Goal: Book appointment/travel/reservation

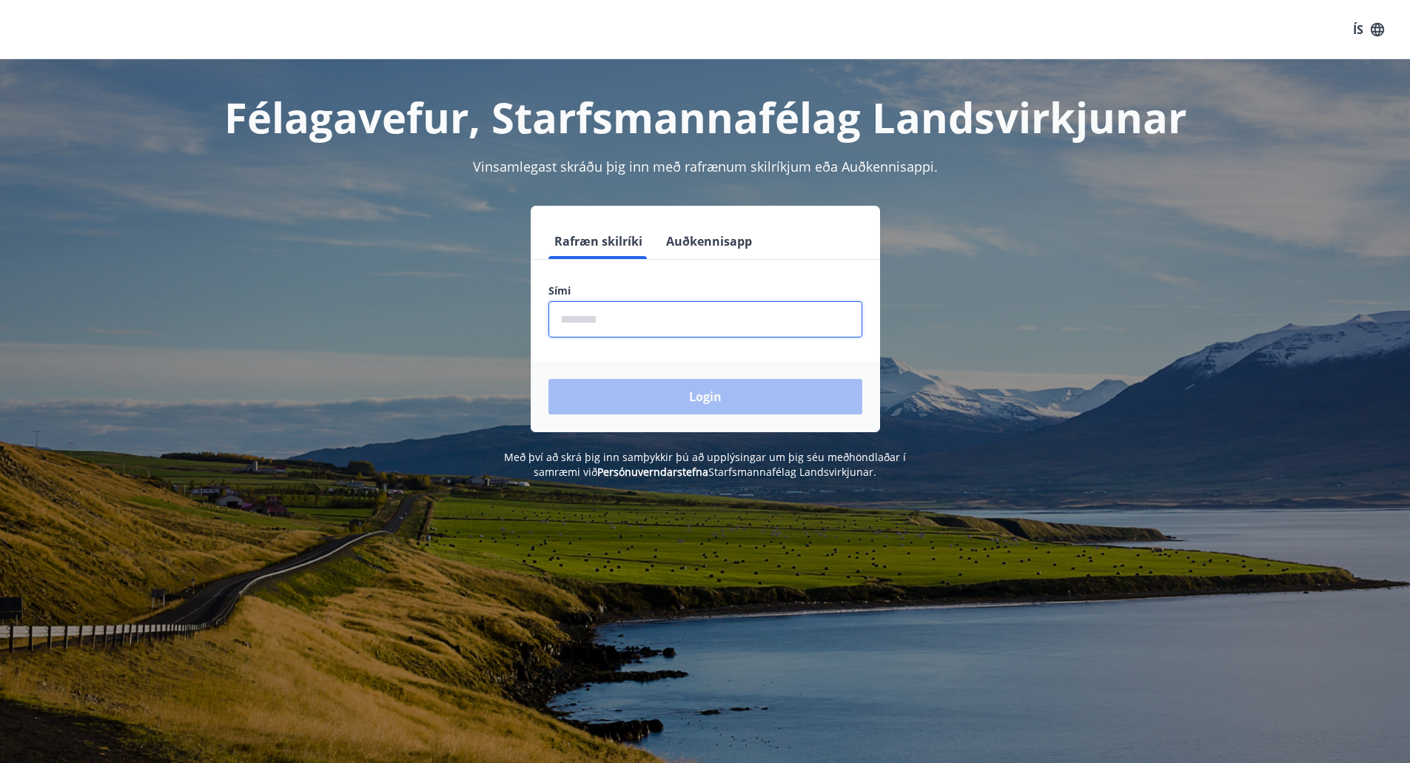
click at [629, 323] on input "phone" at bounding box center [706, 319] width 314 height 36
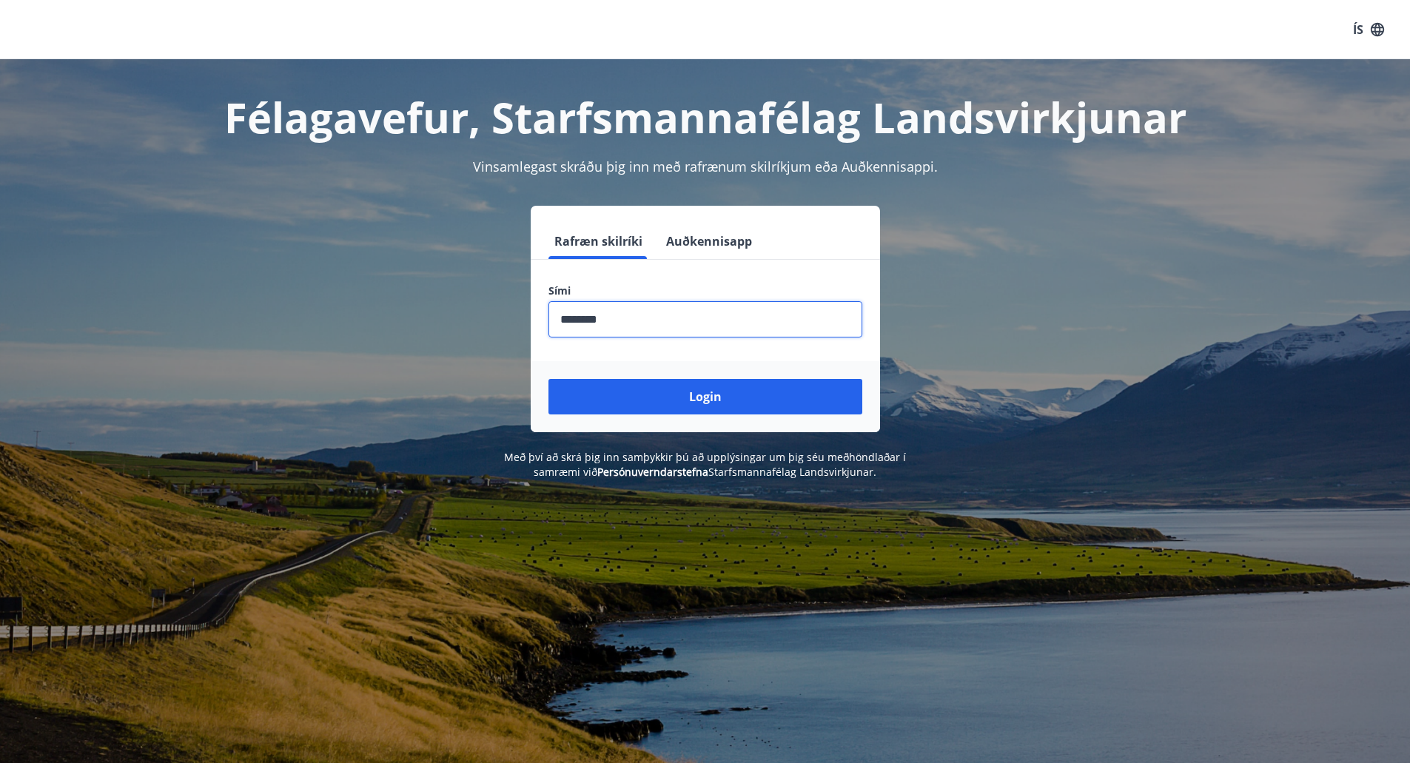
type input "********"
click at [549, 379] on button "Login" at bounding box center [706, 397] width 314 height 36
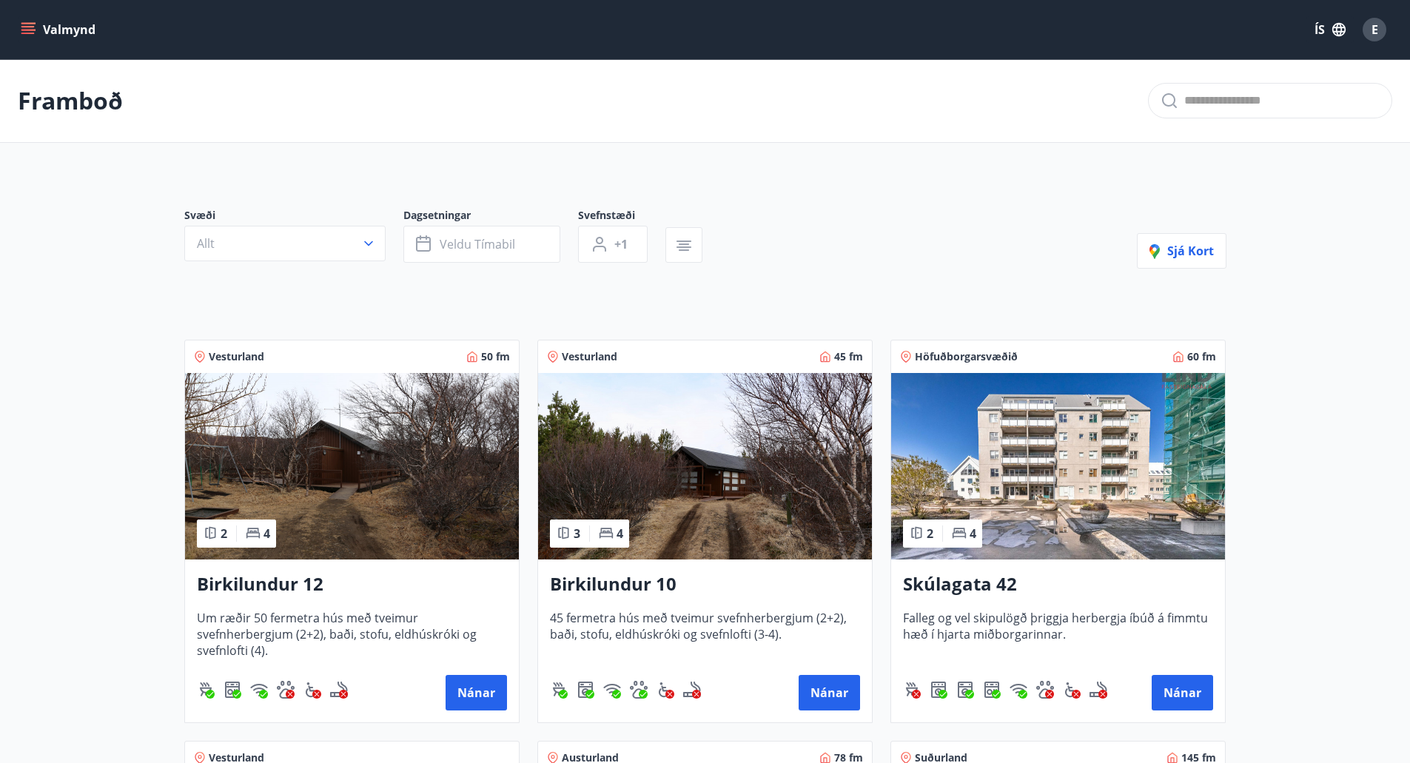
click at [374, 481] on img at bounding box center [352, 466] width 334 height 187
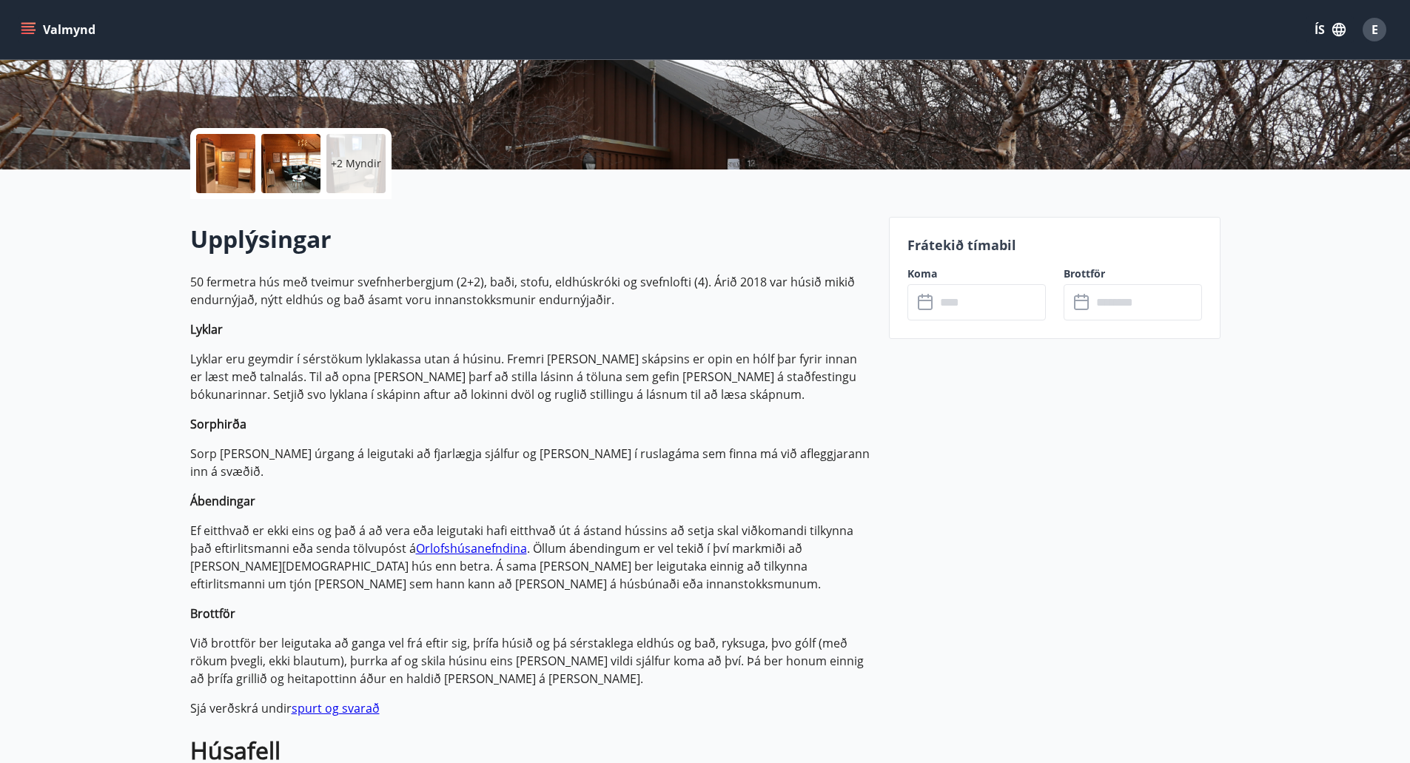
scroll to position [258, 0]
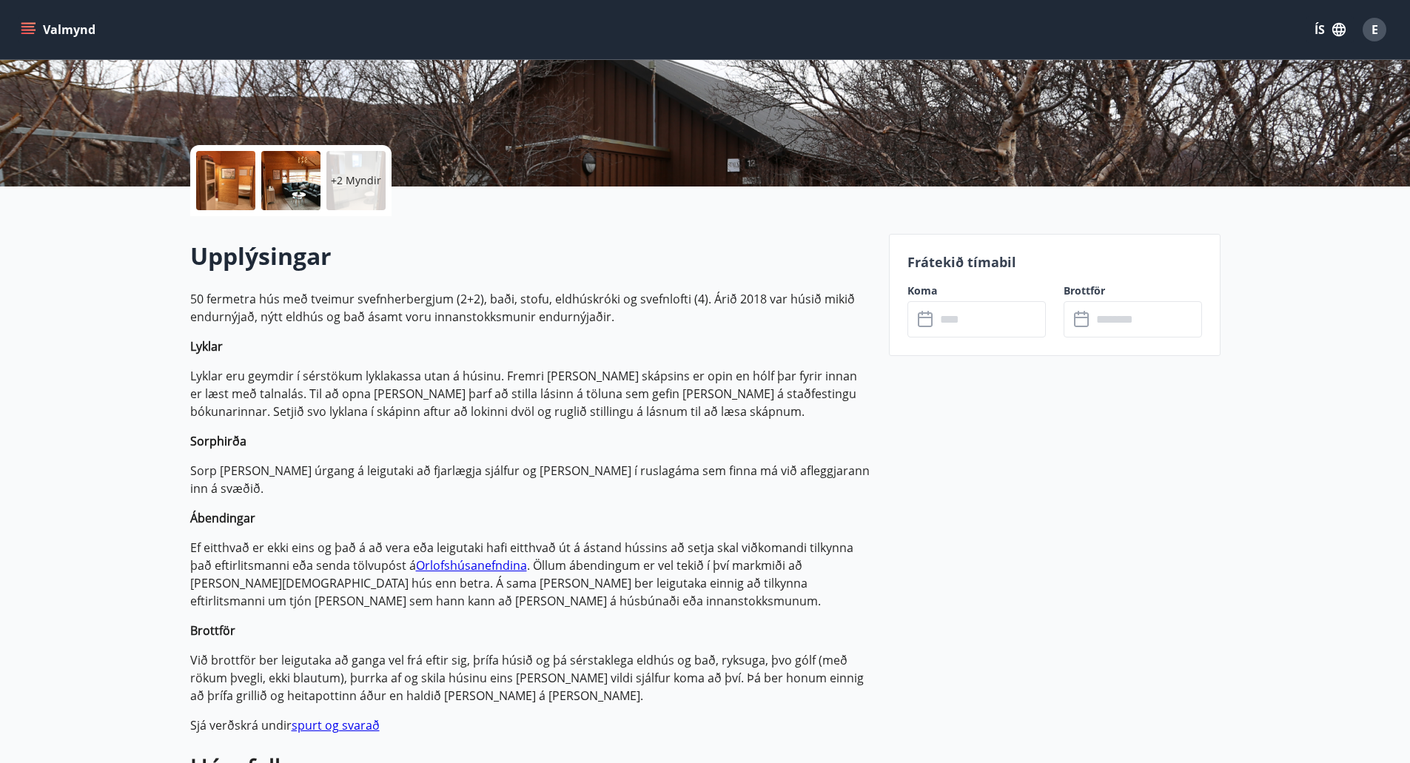
click at [925, 321] on icon at bounding box center [927, 320] width 18 height 18
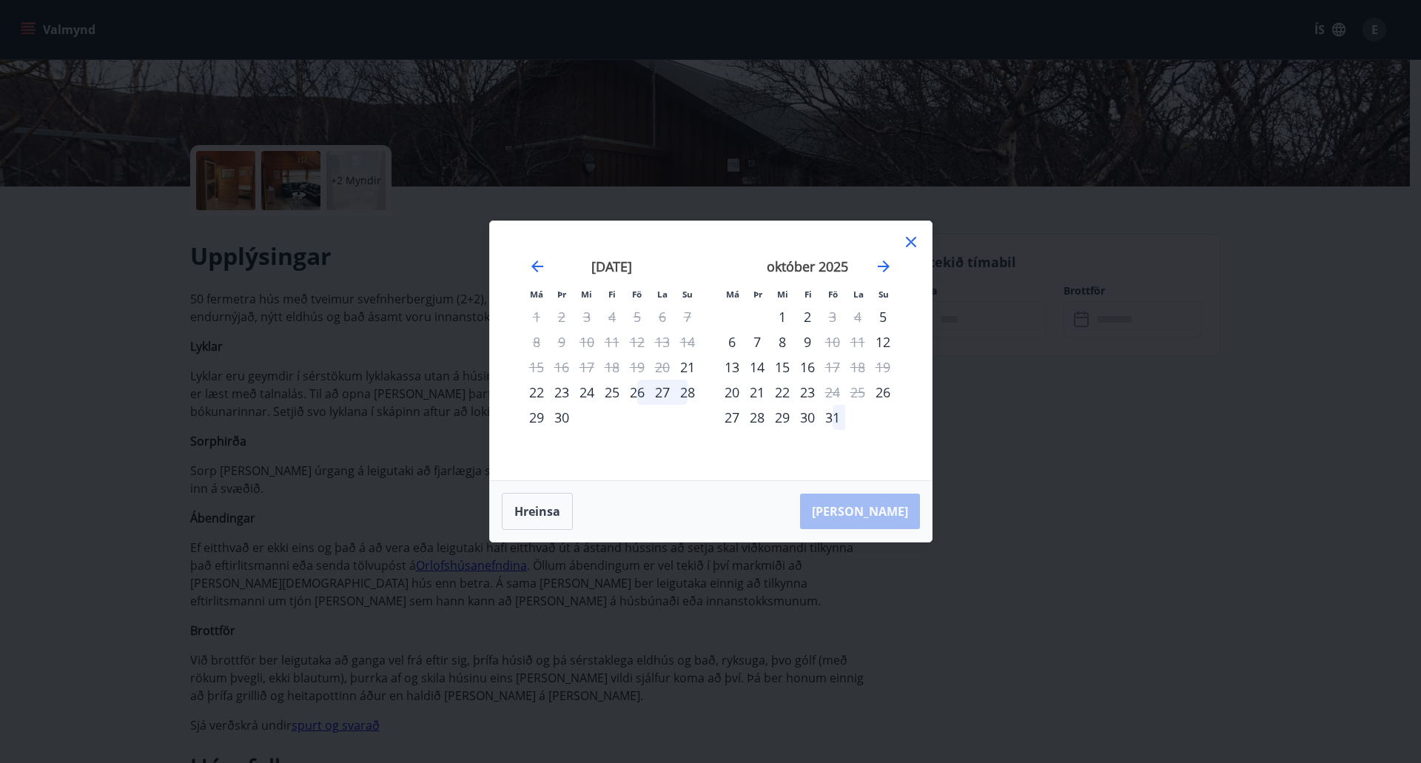
click at [640, 394] on div "26" at bounding box center [637, 392] width 25 height 25
click at [669, 391] on div "27" at bounding box center [662, 392] width 25 height 25
click at [540, 389] on div "22" at bounding box center [536, 392] width 25 height 25
click at [611, 388] on div "25" at bounding box center [612, 392] width 25 height 25
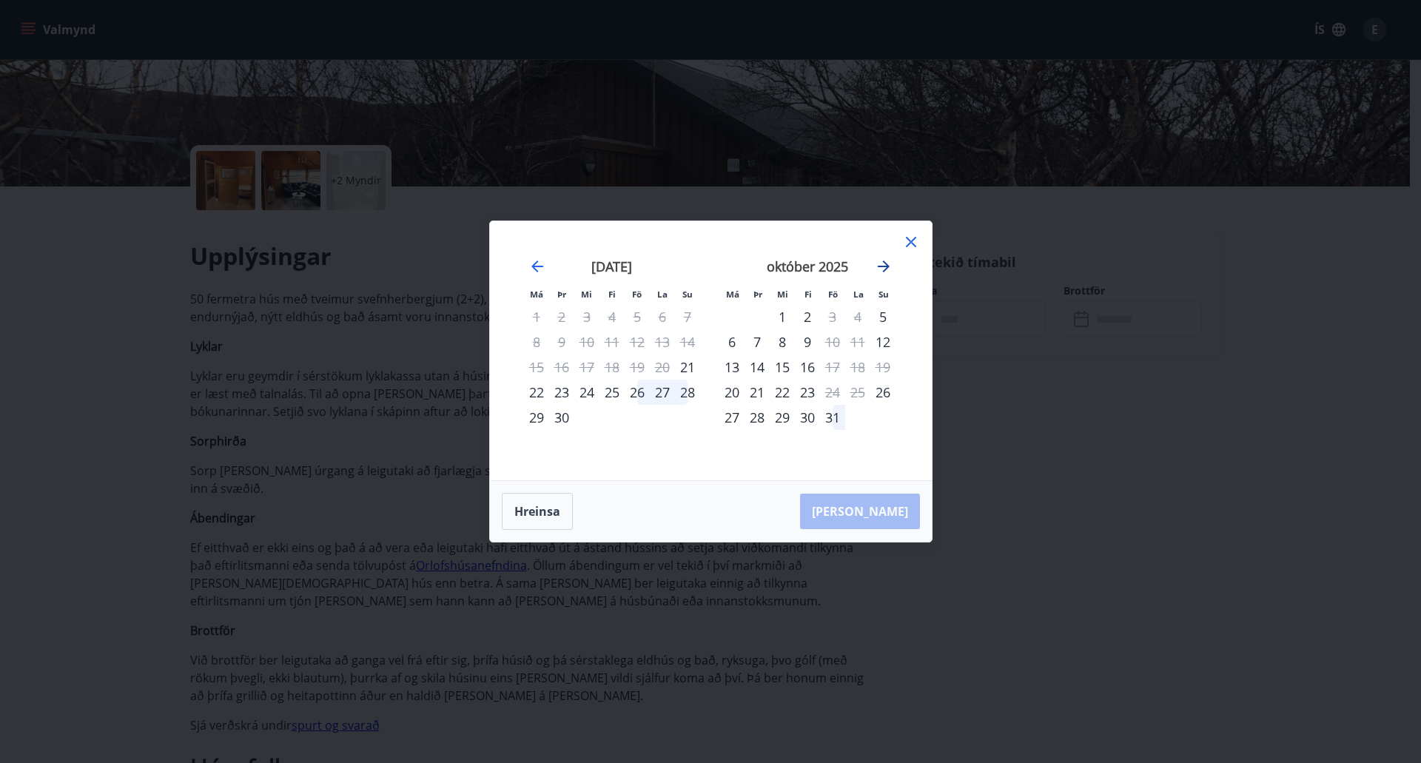
click at [885, 266] on icon "Move forward to switch to the next month." at bounding box center [884, 267] width 12 height 12
click at [834, 342] on div "7" at bounding box center [832, 341] width 25 height 25
click at [811, 343] on div "6" at bounding box center [807, 341] width 25 height 25
click at [785, 338] on div "5" at bounding box center [782, 341] width 25 height 25
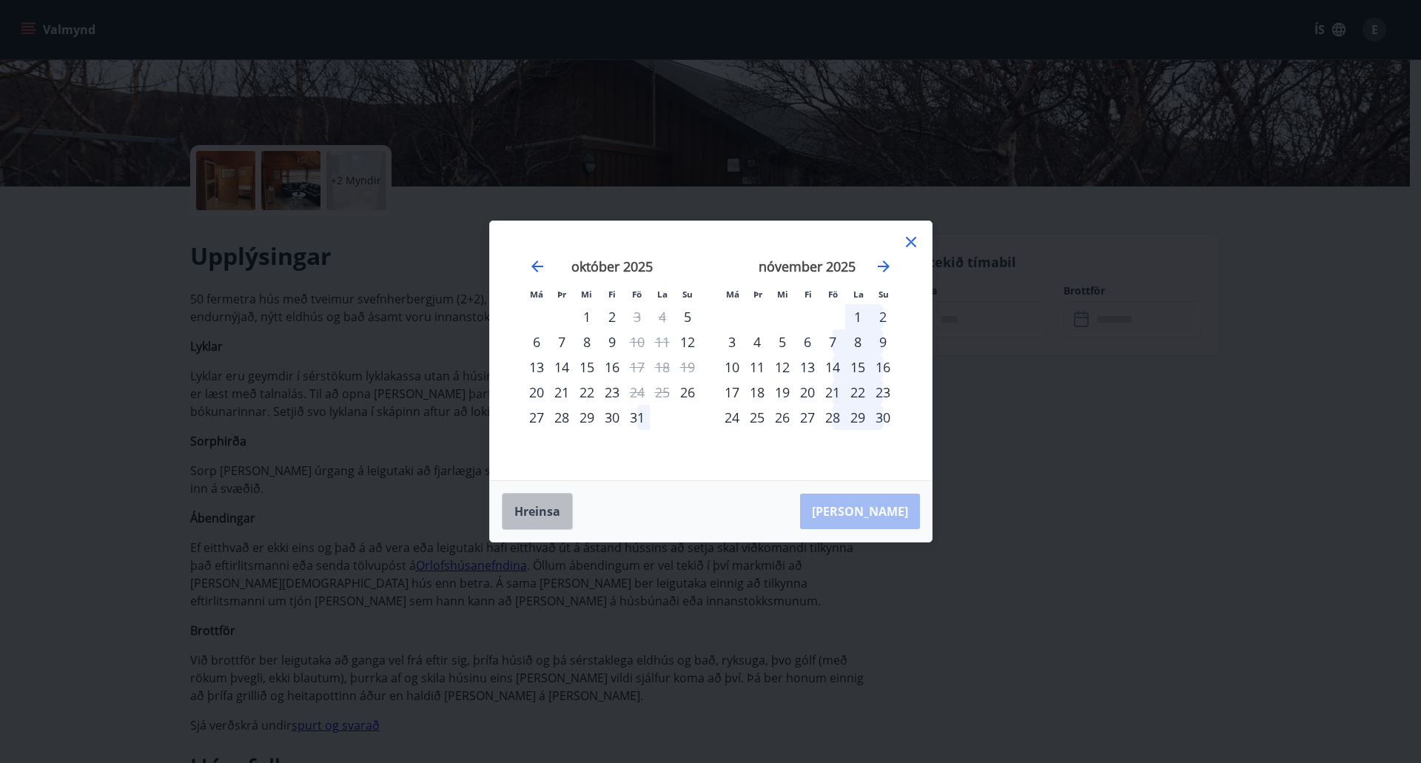
click at [546, 520] on button "Hreinsa" at bounding box center [537, 511] width 71 height 37
click at [810, 417] on div "30" at bounding box center [807, 417] width 25 height 25
click at [837, 416] on div "31" at bounding box center [832, 417] width 25 height 25
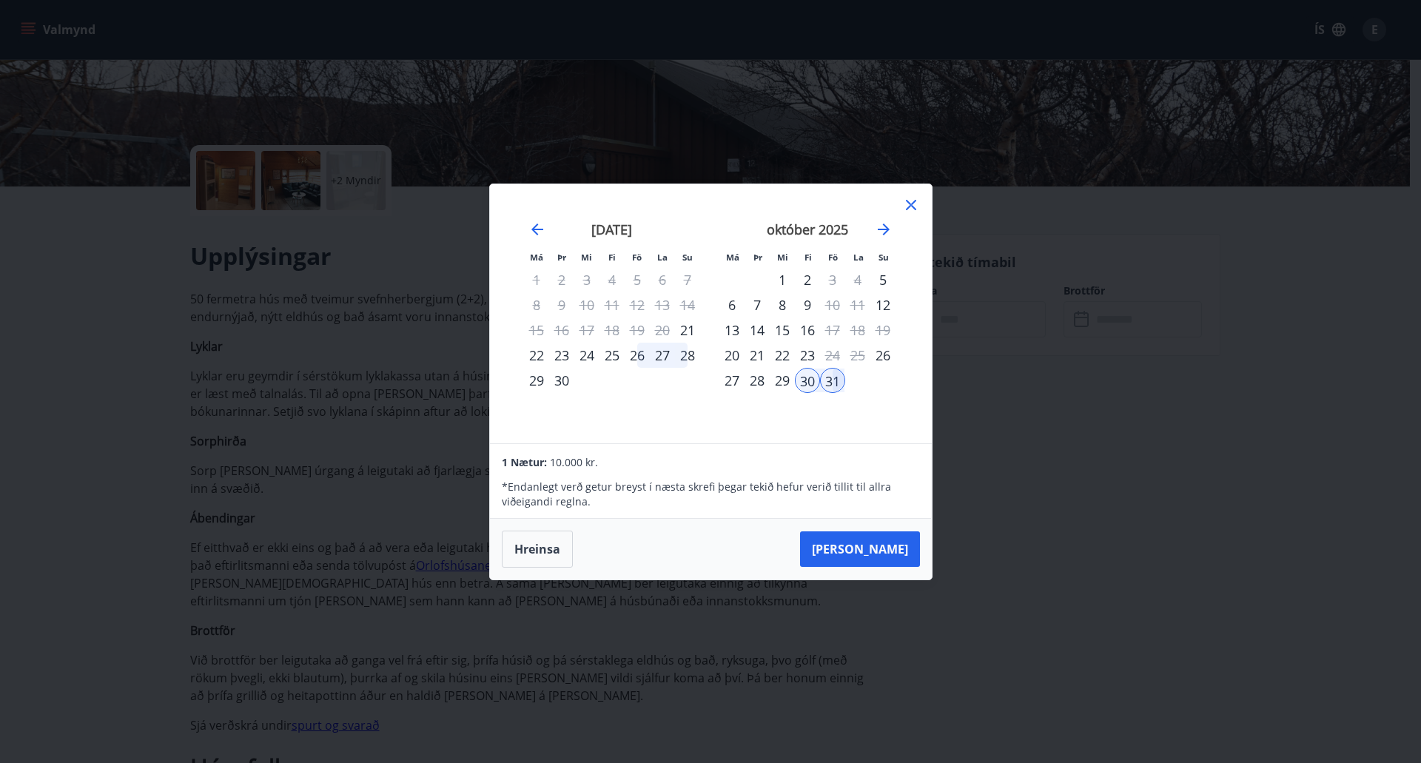
click at [832, 378] on div "31" at bounding box center [832, 380] width 25 height 25
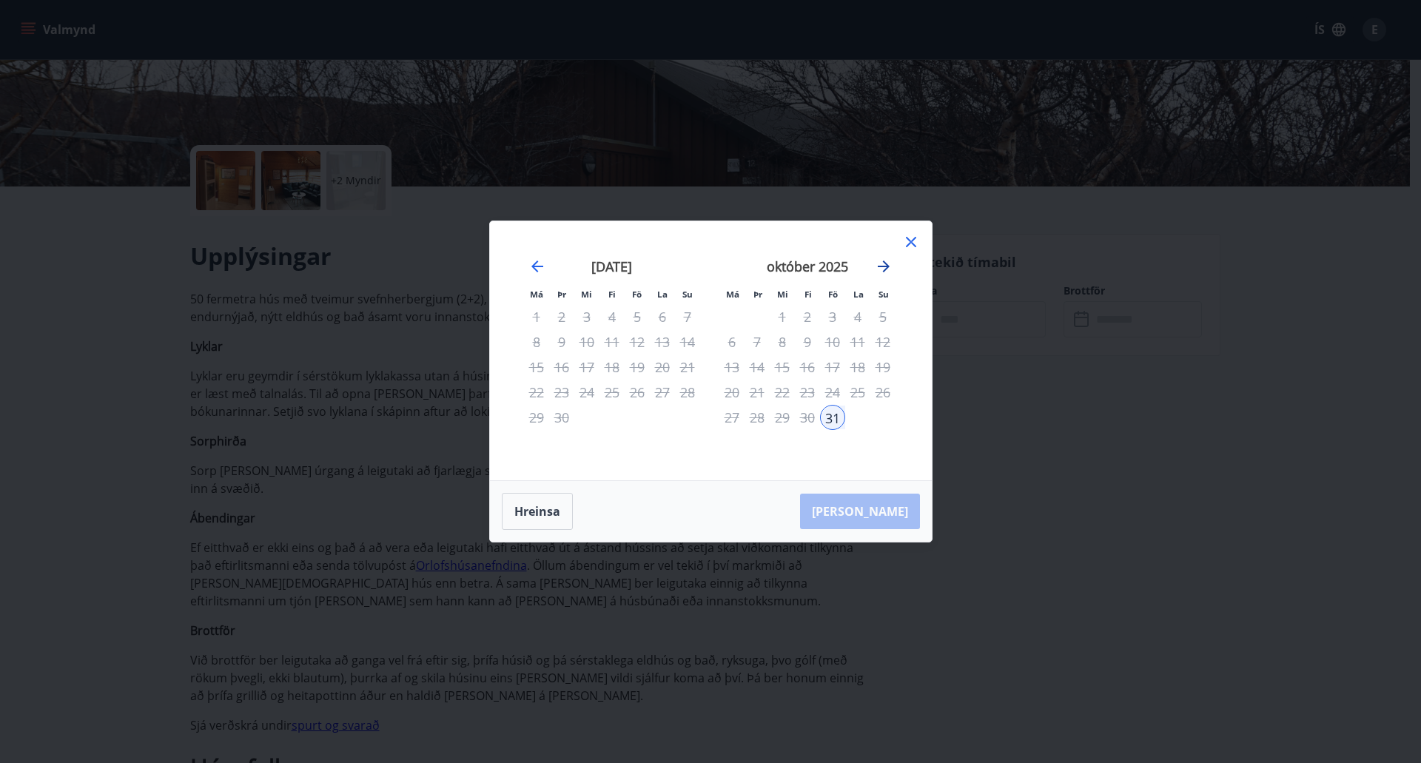
click at [885, 269] on icon "Move forward to switch to the next month." at bounding box center [884, 267] width 12 height 12
click at [882, 313] on div "2" at bounding box center [883, 316] width 25 height 25
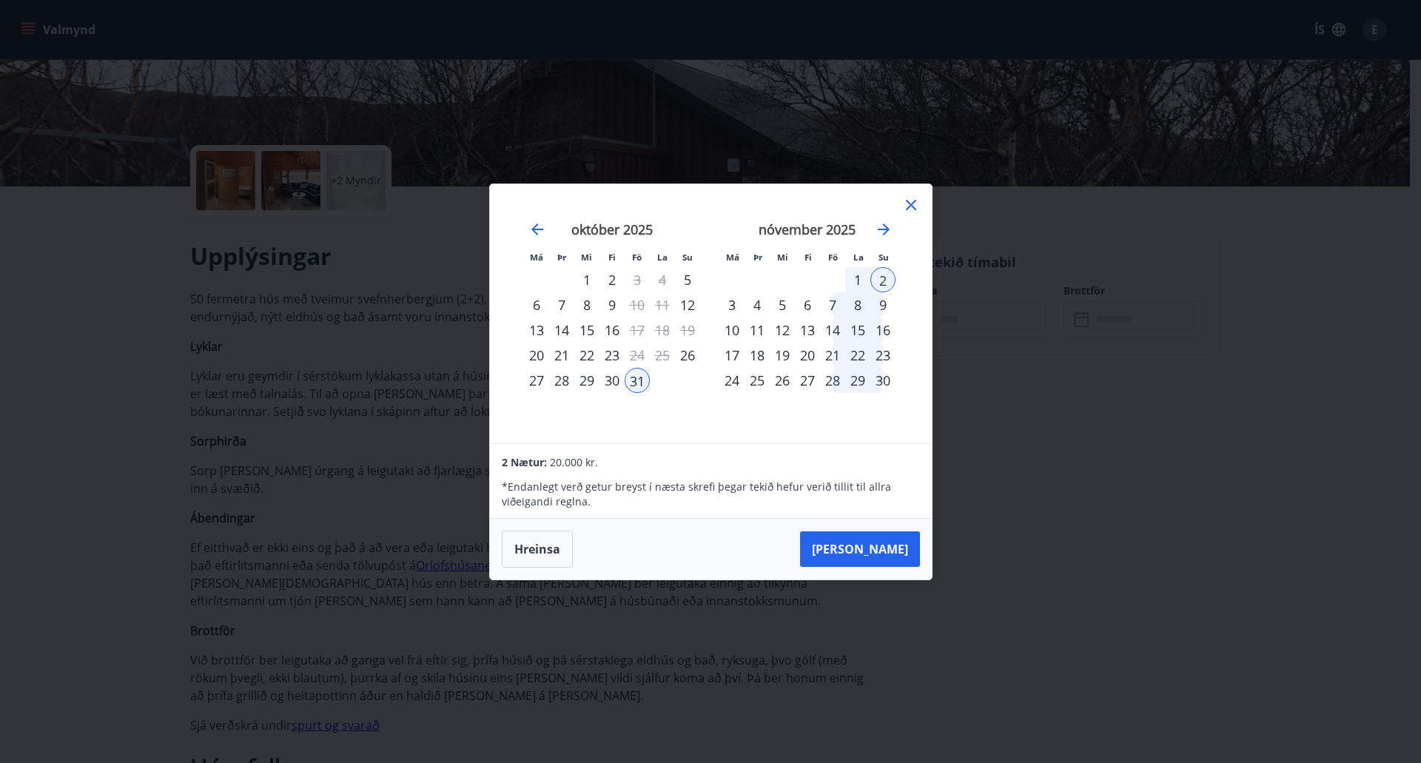
click at [909, 196] on icon at bounding box center [911, 205] width 18 height 18
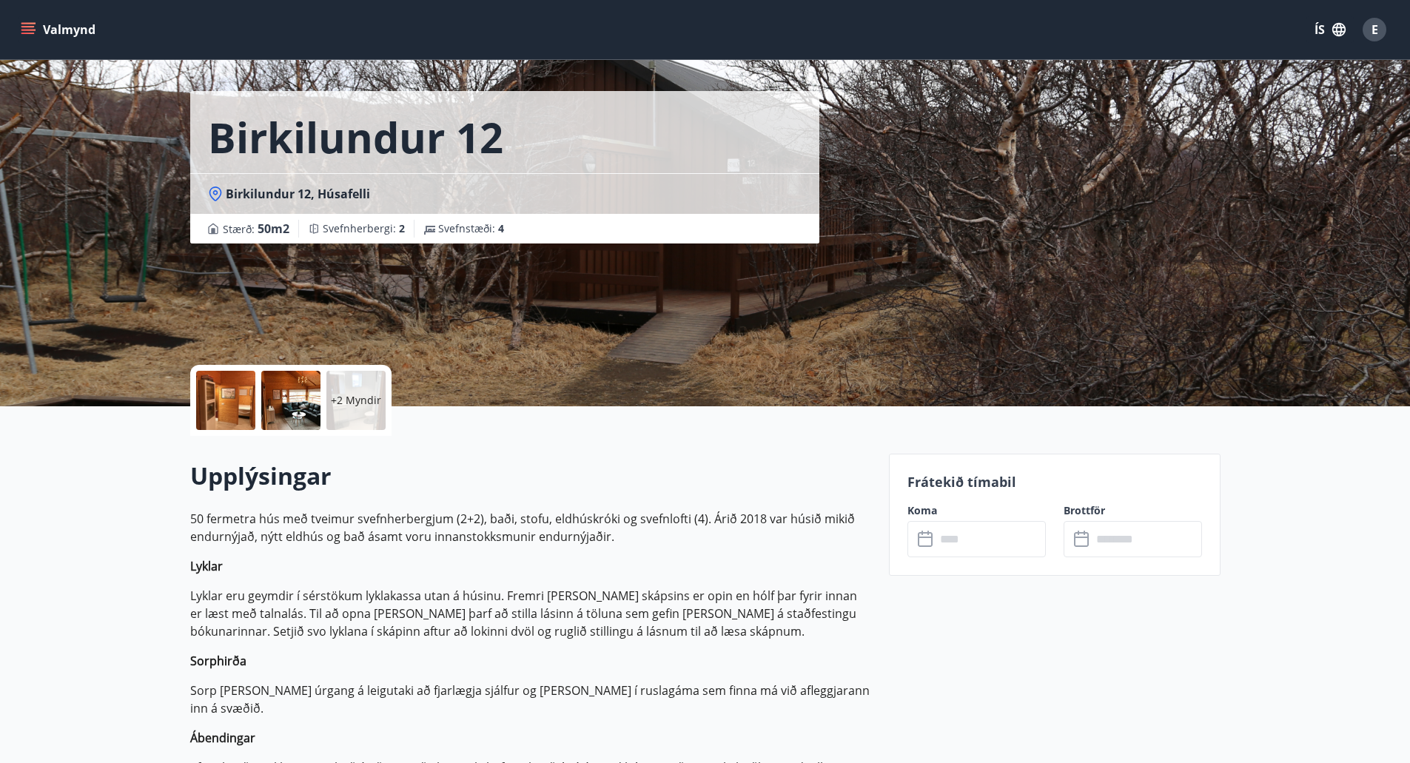
scroll to position [9, 0]
